Goal: Information Seeking & Learning: Learn about a topic

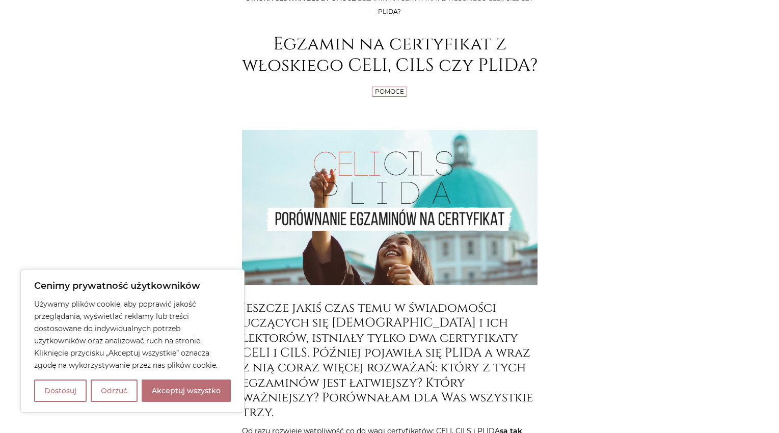
scroll to position [204, 0]
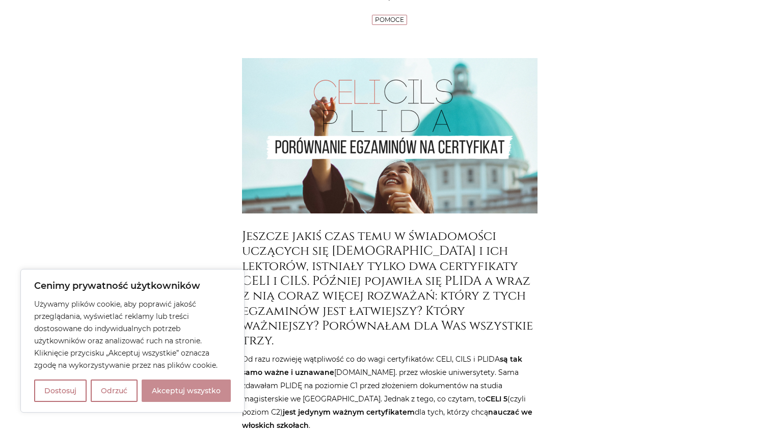
click at [222, 391] on button "Akceptuj wszystko" at bounding box center [186, 391] width 89 height 22
checkbox input "true"
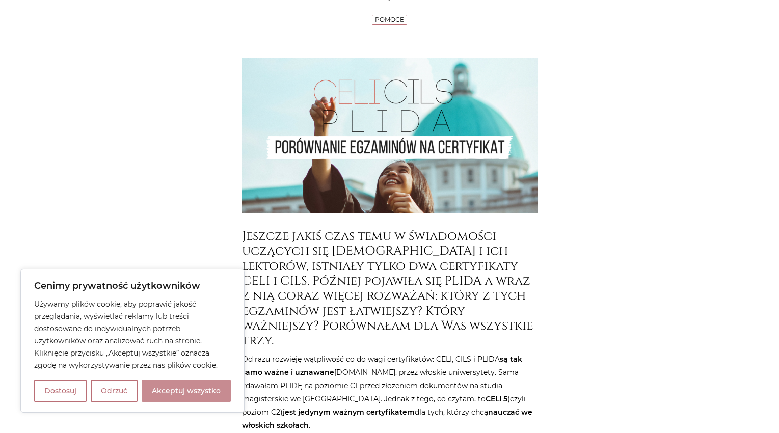
checkbox input "true"
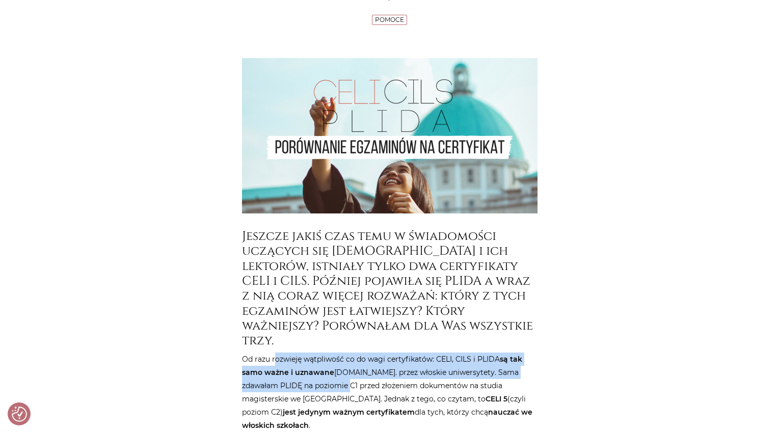
drag, startPoint x: 276, startPoint y: 353, endPoint x: 316, endPoint y: 389, distance: 54.1
click at [316, 389] on p "Od razu rozwieję wątpliwość co do wagi certyfikatów: CELI, CILS i PLIDA są tak …" at bounding box center [390, 393] width 296 height 80
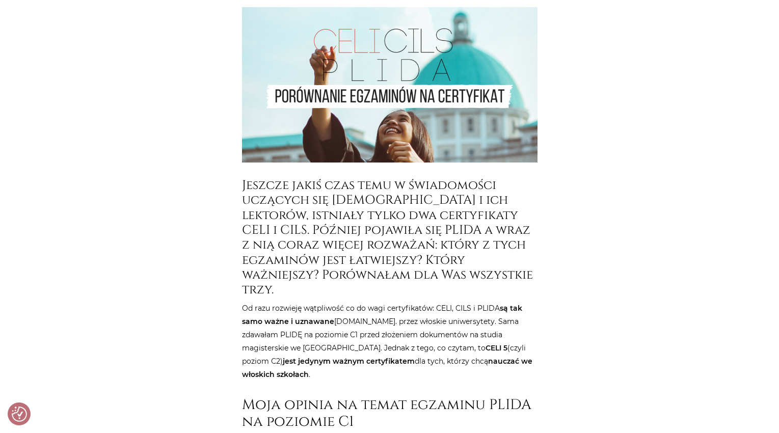
click at [393, 339] on p "Od razu rozwieję wątpliwość co do wagi certyfikatów: CELI, CILS i PLIDA są tak …" at bounding box center [390, 342] width 296 height 80
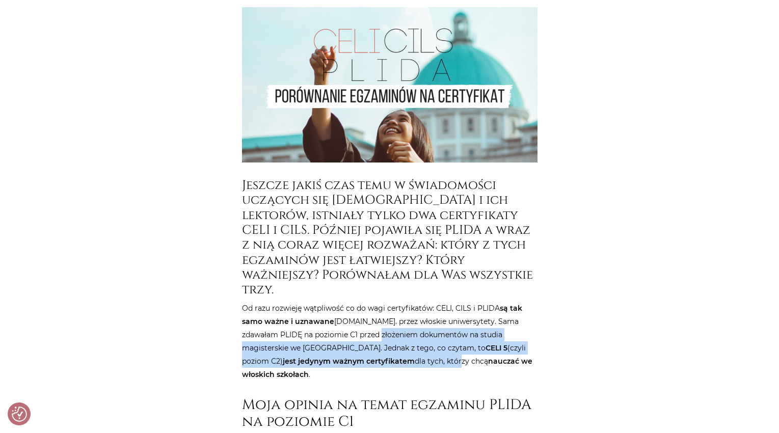
drag, startPoint x: 351, startPoint y: 338, endPoint x: 367, endPoint y: 359, distance: 26.9
click at [367, 359] on p "Od razu rozwieję wątpliwość co do wagi certyfikatów: CELI, CILS i PLIDA są tak …" at bounding box center [390, 342] width 296 height 80
click at [341, 349] on p "Od razu rozwieję wątpliwość co do wagi certyfikatów: CELI, CILS i PLIDA są tak …" at bounding box center [390, 342] width 296 height 80
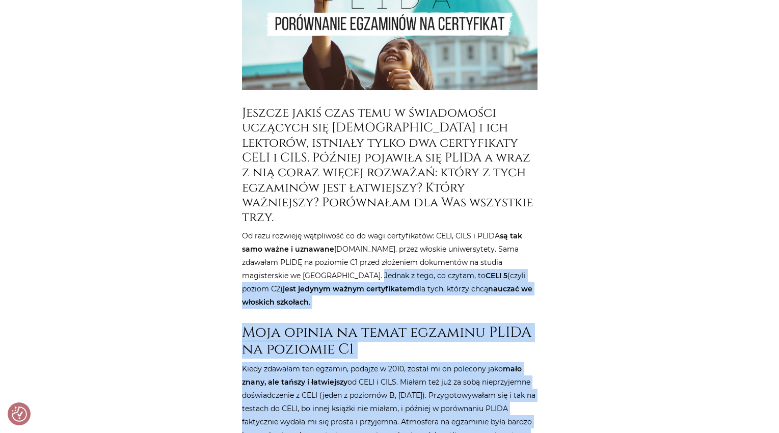
scroll to position [401, 0]
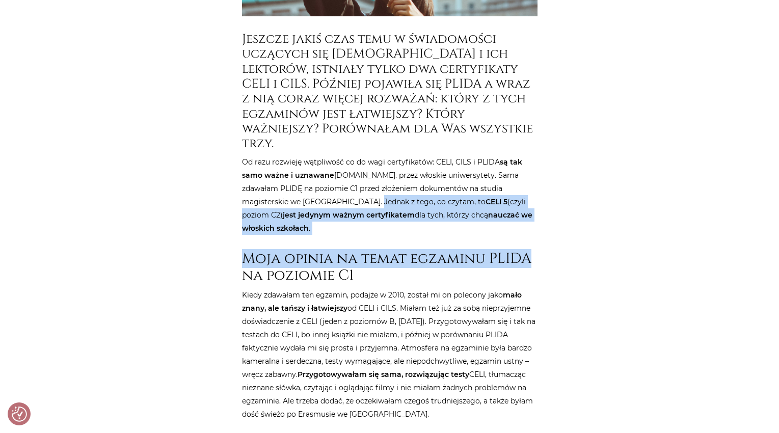
drag, startPoint x: 340, startPoint y: 349, endPoint x: 523, endPoint y: 223, distance: 222.1
click at [496, 217] on p "Od razu rozwieję wątpliwość co do wagi certyfikatów: CELI, CILS i PLIDA są tak …" at bounding box center [390, 195] width 296 height 80
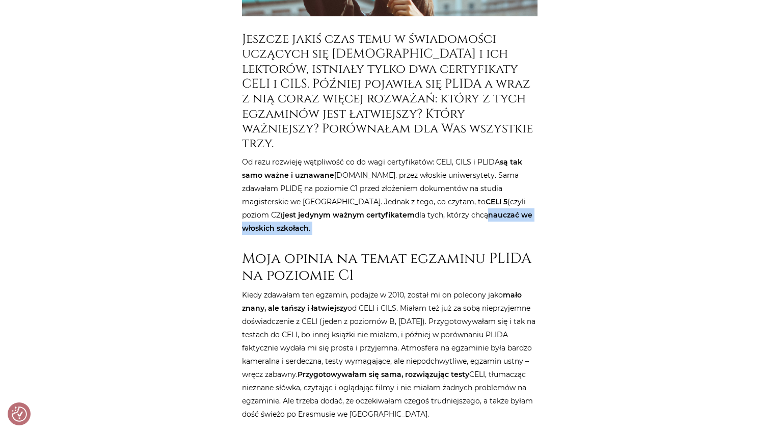
drag, startPoint x: 520, startPoint y: 216, endPoint x: 386, endPoint y: 220, distance: 134.1
click at [391, 220] on p "Od razu rozwieję wątpliwość co do wagi certyfikatów: CELI, CILS i PLIDA są tak …" at bounding box center [390, 195] width 296 height 80
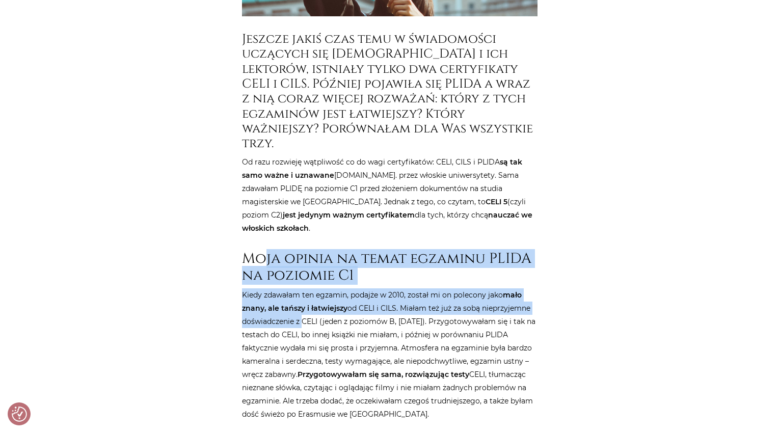
drag, startPoint x: 261, startPoint y: 245, endPoint x: 299, endPoint y: 304, distance: 70.3
click at [299, 305] on p "Kiedy zdawałam ten egzamin, podajże w 2010, został mi on polecony jako mało zna…" at bounding box center [390, 354] width 296 height 133
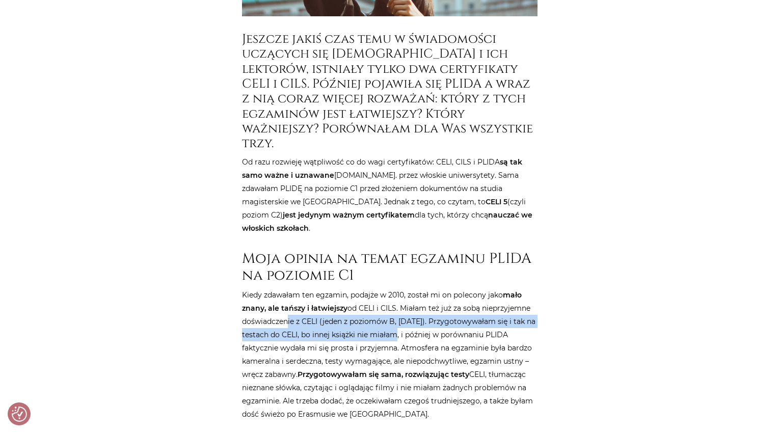
drag, startPoint x: 284, startPoint y: 304, endPoint x: 395, endPoint y: 324, distance: 112.3
click at [395, 324] on p "Kiedy zdawałam ten egzamin, podajże w 2010, został mi on polecony jako mało zna…" at bounding box center [390, 354] width 296 height 133
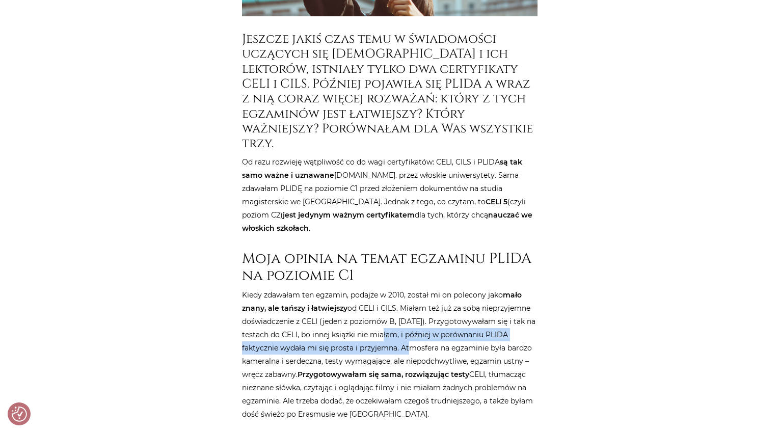
drag, startPoint x: 387, startPoint y: 323, endPoint x: 384, endPoint y: 333, distance: 10.6
click at [384, 333] on p "Kiedy zdawałam ten egzamin, podajże w 2010, został mi on polecony jako mało zna…" at bounding box center [390, 354] width 296 height 133
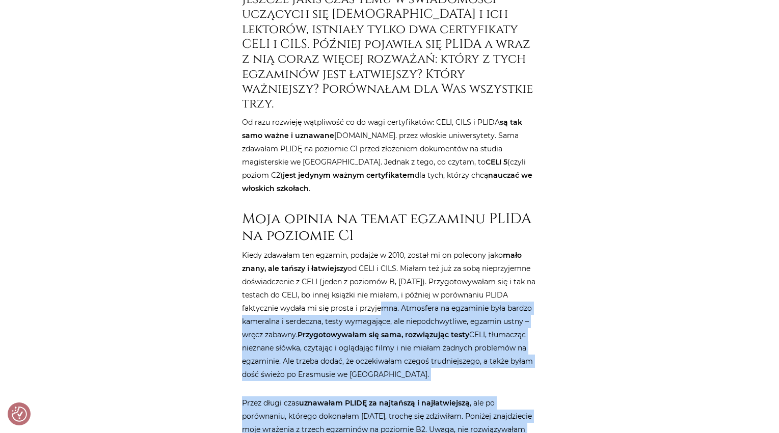
scroll to position [466, 0]
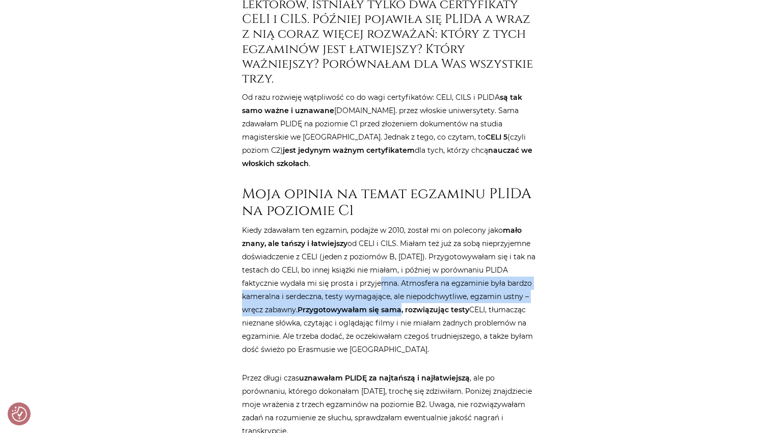
drag, startPoint x: 384, startPoint y: 333, endPoint x: 393, endPoint y: 294, distance: 40.3
click at [393, 294] on p "Kiedy zdawałam ten egzamin, podajże w 2010, został mi on polecony jako mało zna…" at bounding box center [390, 290] width 296 height 133
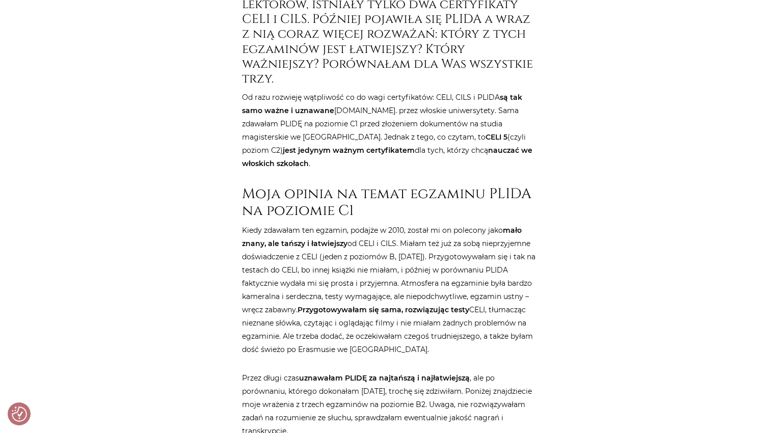
click at [388, 320] on p "Kiedy zdawałam ten egzamin, podajże w 2010, został mi on polecony jako mało zna…" at bounding box center [390, 290] width 296 height 133
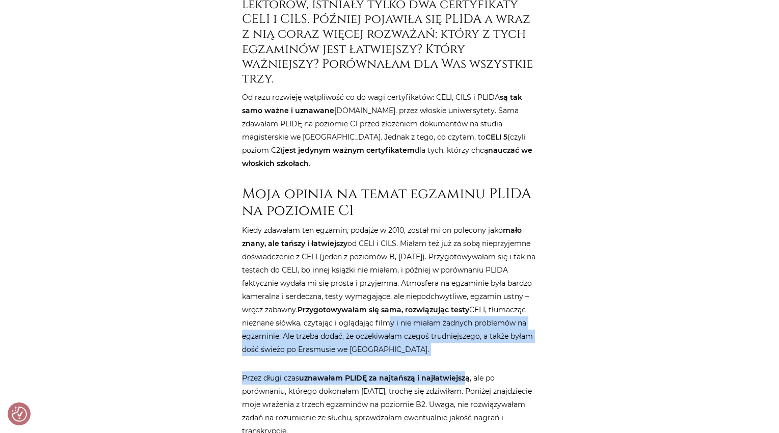
drag, startPoint x: 389, startPoint y: 303, endPoint x: 465, endPoint y: 347, distance: 87.9
click at [444, 341] on p "Kiedy zdawałam ten egzamin, podajże w 2010, został mi on polecony jako mało zna…" at bounding box center [390, 290] width 296 height 133
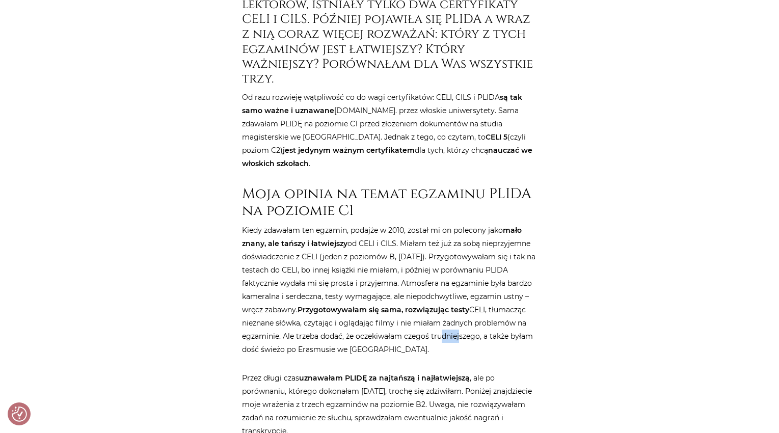
drag, startPoint x: 438, startPoint y: 328, endPoint x: 457, endPoint y: 327, distance: 18.4
click at [457, 327] on p "Kiedy zdawałam ten egzamin, podajże w 2010, został mi on polecony jako mało zna…" at bounding box center [390, 290] width 296 height 133
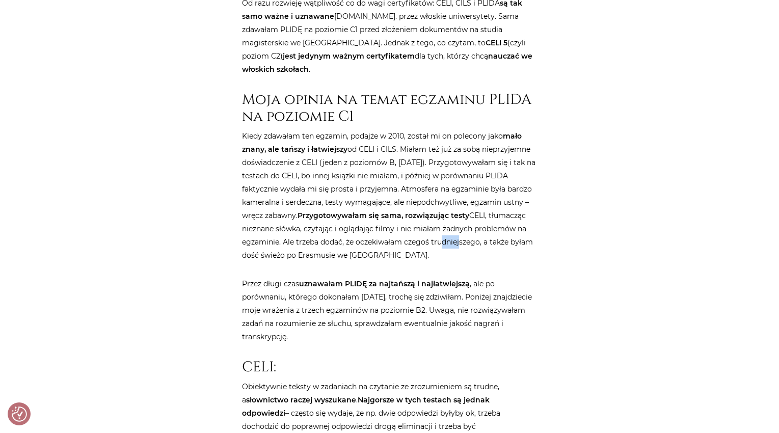
scroll to position [619, 0]
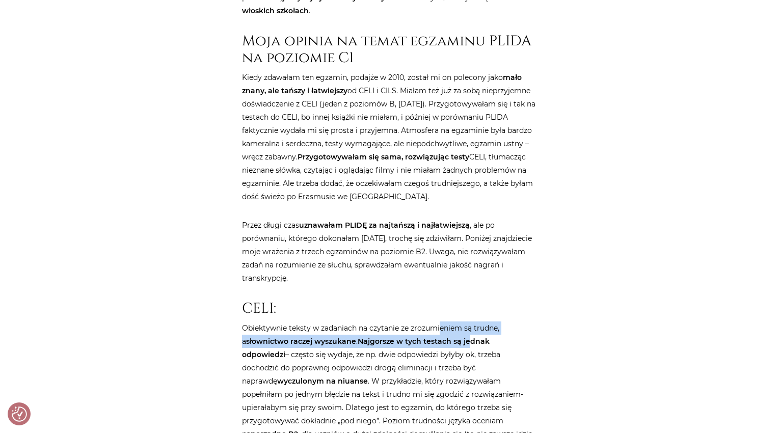
drag, startPoint x: 441, startPoint y: 315, endPoint x: 467, endPoint y: 332, distance: 31.0
click at [467, 332] on p "Obiektywnie teksty w zadaniach na czytanie ze zrozumieniem są trudne, a słownic…" at bounding box center [390, 415] width 296 height 186
click at [467, 337] on strong "Najgorsze w tych testach są jednak odpowiedzi" at bounding box center [366, 348] width 248 height 22
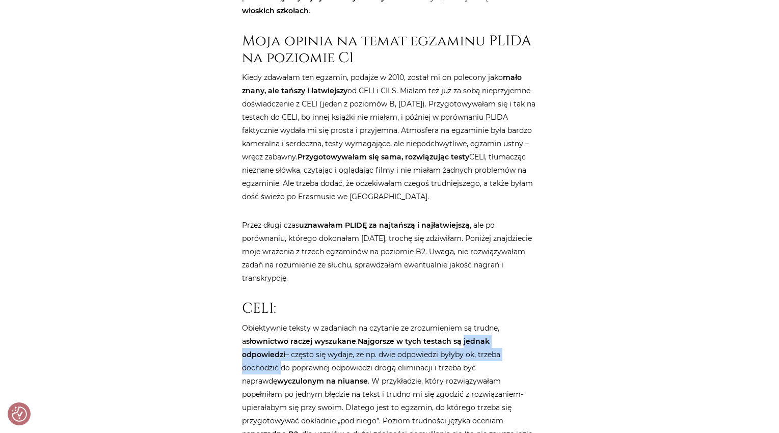
drag, startPoint x: 467, startPoint y: 332, endPoint x: 488, endPoint y: 344, distance: 24.7
click at [488, 344] on p "Obiektywnie teksty w zadaniach na czytanie ze zrozumieniem są trudne, a słownic…" at bounding box center [390, 415] width 296 height 186
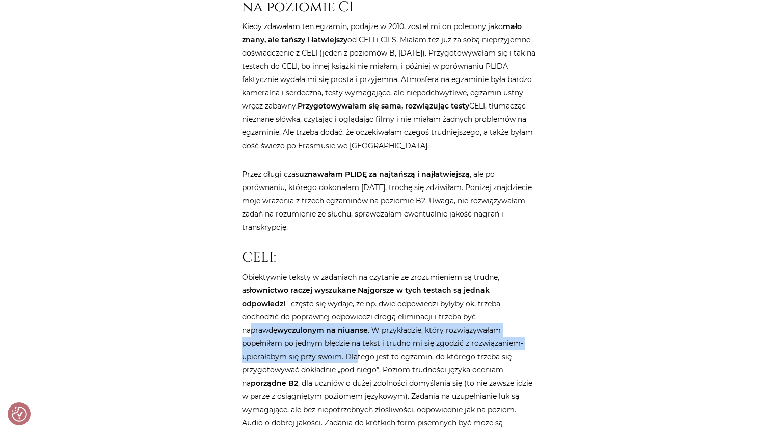
drag, startPoint x: 433, startPoint y: 308, endPoint x: 519, endPoint y: 329, distance: 89.2
click at [496, 329] on p "Obiektywnie teksty w zadaniach na czytanie ze zrozumieniem są trudne, a słownic…" at bounding box center [390, 364] width 296 height 186
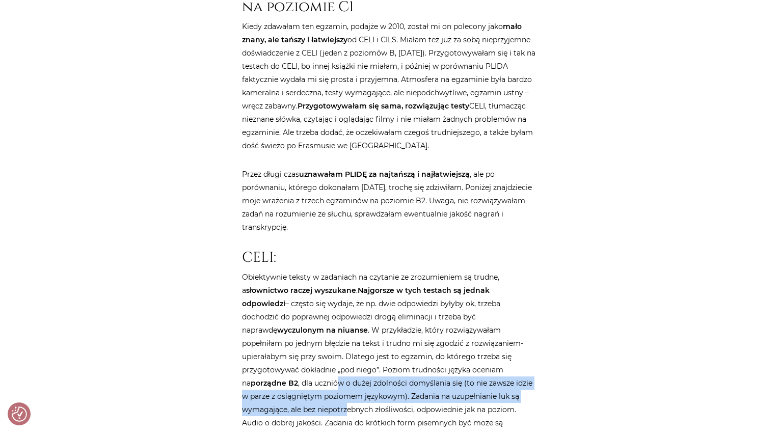
drag, startPoint x: 459, startPoint y: 357, endPoint x: 461, endPoint y: 378, distance: 21.0
click at [461, 378] on p "Obiektywnie teksty w zadaniach na czytanie ze zrozumieniem są trudne, a słownic…" at bounding box center [390, 364] width 296 height 186
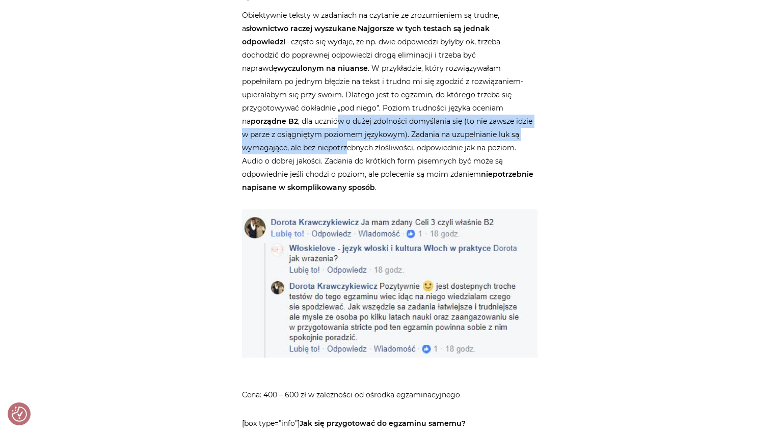
scroll to position [1077, 0]
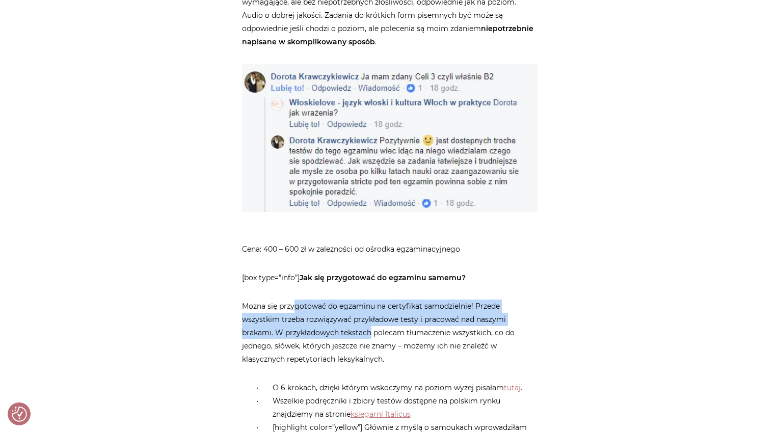
drag, startPoint x: 296, startPoint y: 275, endPoint x: 337, endPoint y: 304, distance: 50.5
click at [337, 304] on p "Można się przygotować do egzaminu na certyfikat samodzielnie! Przede wszystkim …" at bounding box center [390, 333] width 296 height 66
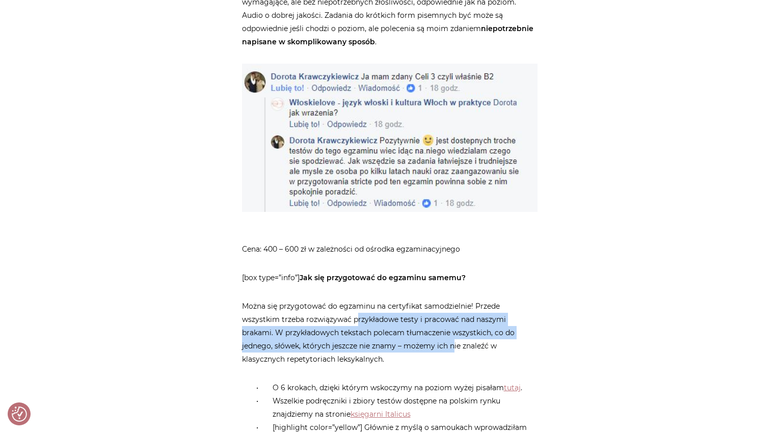
drag, startPoint x: 366, startPoint y: 288, endPoint x: 419, endPoint y: 318, distance: 60.5
click at [419, 318] on p "Można się przygotować do egzaminu na certyfikat samodzielnie! Przede wszystkim …" at bounding box center [390, 333] width 296 height 66
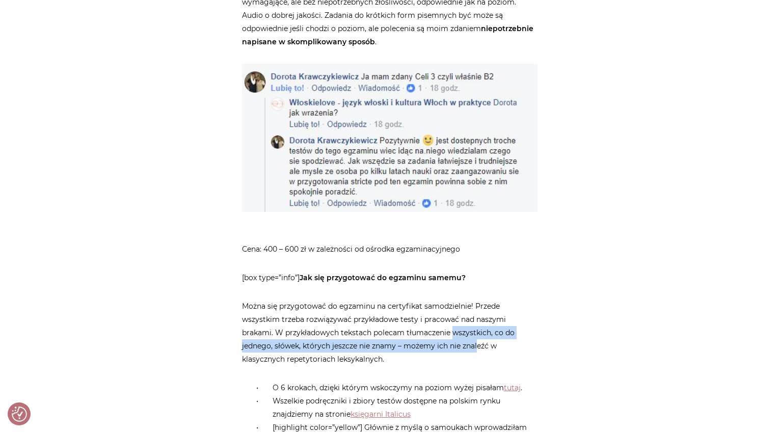
drag, startPoint x: 419, startPoint y: 312, endPoint x: 443, endPoint y: 316, distance: 24.8
click at [443, 316] on p "Można się przygotować do egzaminu na certyfikat samodzielnie! Przede wszystkim …" at bounding box center [390, 333] width 296 height 66
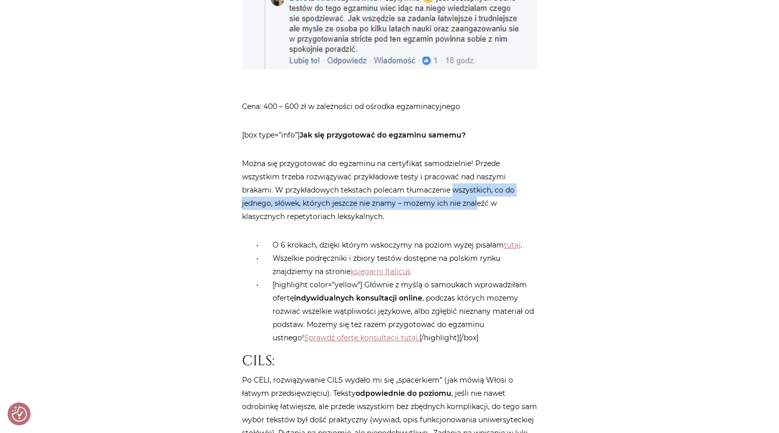
scroll to position [1332, 0]
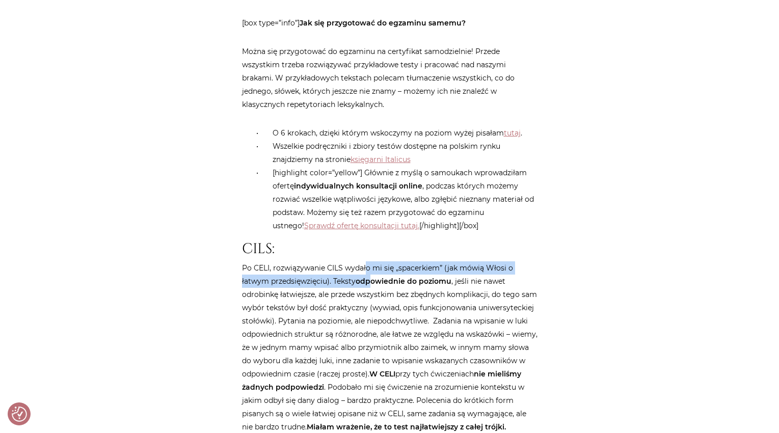
drag, startPoint x: 366, startPoint y: 247, endPoint x: 374, endPoint y: 256, distance: 12.3
click at [374, 261] on p "Po CELI, rozwiązywanie CILS wydało mi się „spacerkiem” (jak mówią Włosi o łatwy…" at bounding box center [390, 347] width 296 height 172
click at [374, 277] on strong "odpowiednie do poziomu" at bounding box center [404, 281] width 96 height 9
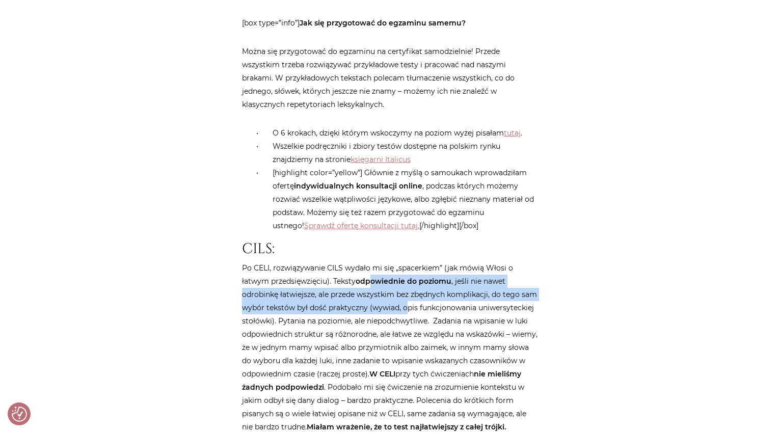
drag, startPoint x: 374, startPoint y: 256, endPoint x: 404, endPoint y: 276, distance: 36.2
click at [404, 276] on p "Po CELI, rozwiązywanie CILS wydało mi się „spacerkiem” (jak mówią Włosi o łatwy…" at bounding box center [390, 347] width 296 height 172
click at [356, 276] on p "Po CELI, rozwiązywanie CILS wydało mi się „spacerkiem” (jak mówią Włosi o łatwy…" at bounding box center [390, 347] width 296 height 172
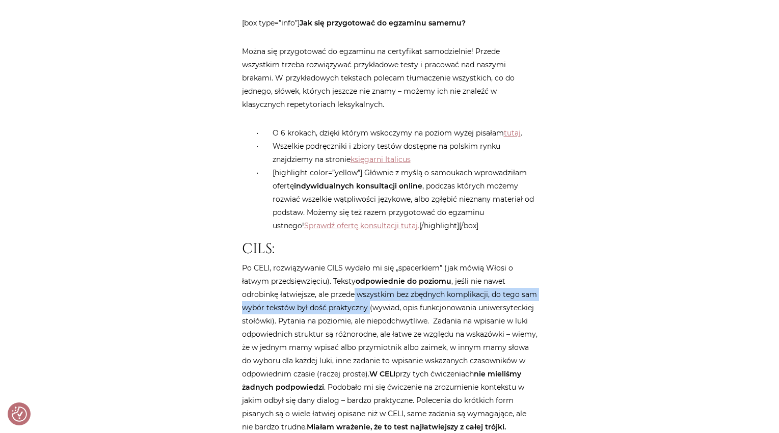
drag, startPoint x: 354, startPoint y: 271, endPoint x: 368, endPoint y: 284, distance: 19.1
click at [368, 284] on p "Po CELI, rozwiązywanie CILS wydało mi się „spacerkiem” (jak mówią Włosi o łatwy…" at bounding box center [390, 347] width 296 height 172
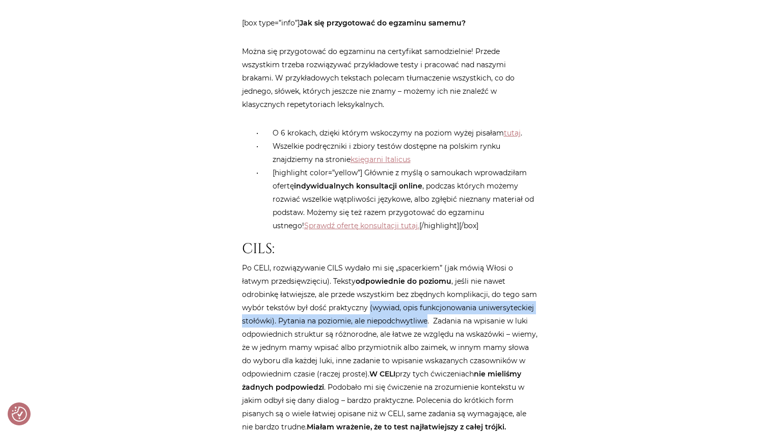
drag, startPoint x: 368, startPoint y: 284, endPoint x: 393, endPoint y: 294, distance: 27.0
click at [393, 294] on p "Po CELI, rozwiązywanie CILS wydało mi się „spacerkiem” (jak mówią Włosi o łatwy…" at bounding box center [390, 347] width 296 height 172
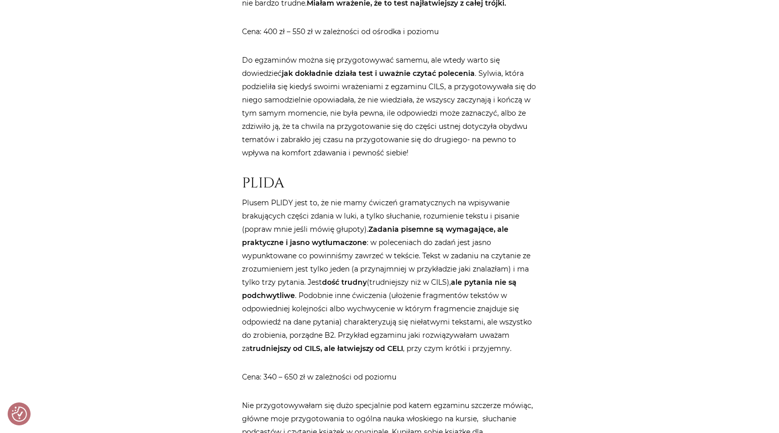
scroll to position [1791, 0]
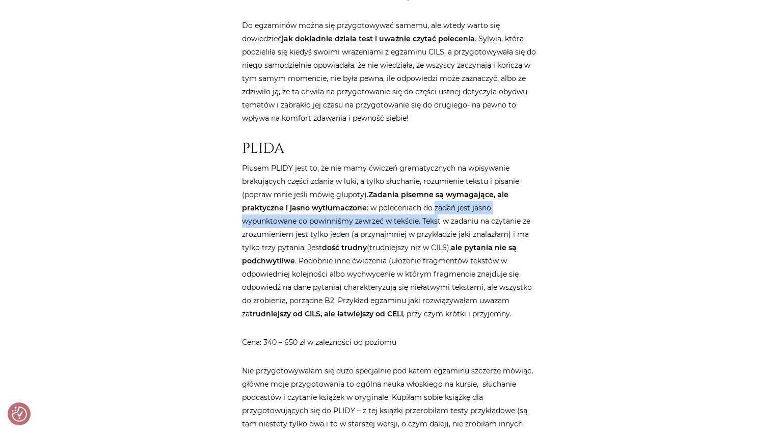
drag, startPoint x: 434, startPoint y: 190, endPoint x: 437, endPoint y: 202, distance: 12.5
click at [437, 202] on p "Plusem PLIDY jest to, że nie mamy ćwiczeń gramatycznych na wpisywanie brakujący…" at bounding box center [390, 241] width 296 height 159
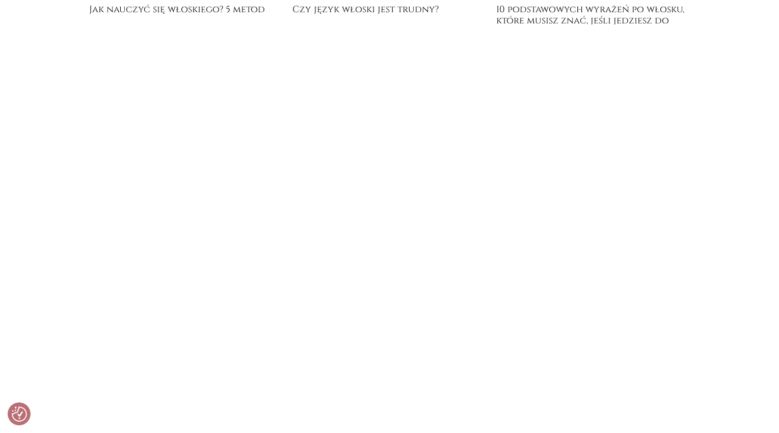
scroll to position [3116, 0]
